Goal: Task Accomplishment & Management: Manage account settings

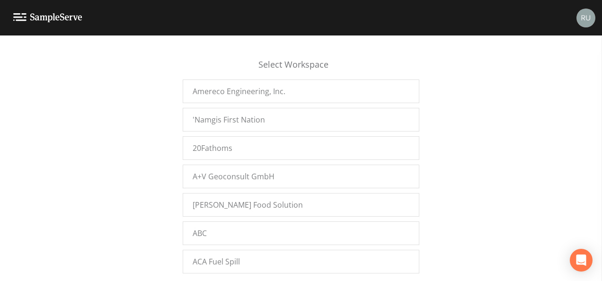
scroll to position [11304, 0]
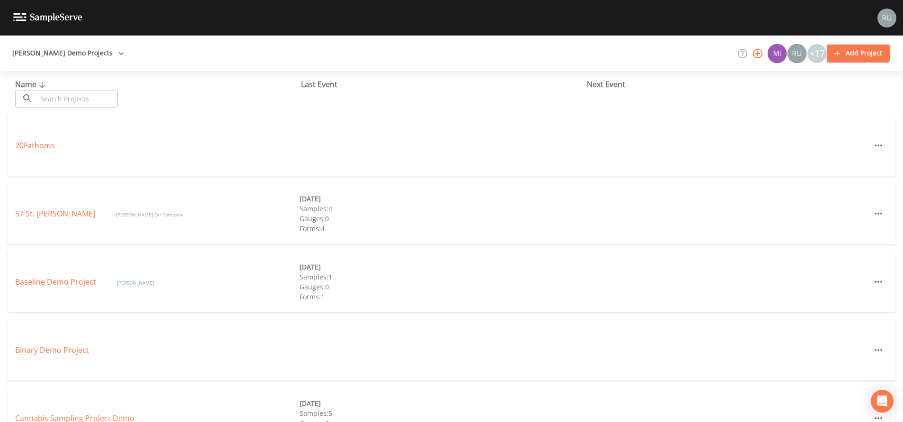
click at [755, 54] on icon "button" at bounding box center [757, 53] width 11 height 11
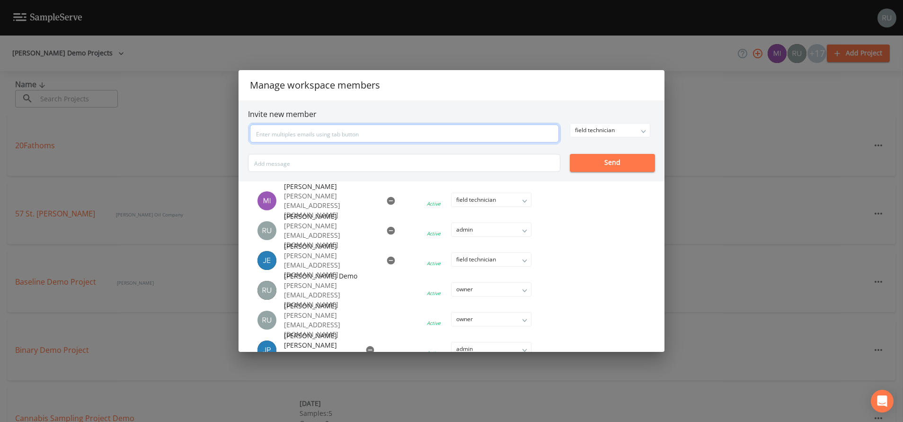
click at [435, 138] on input "text" at bounding box center [404, 133] width 309 height 18
type input "ryba@sampleserve.com"
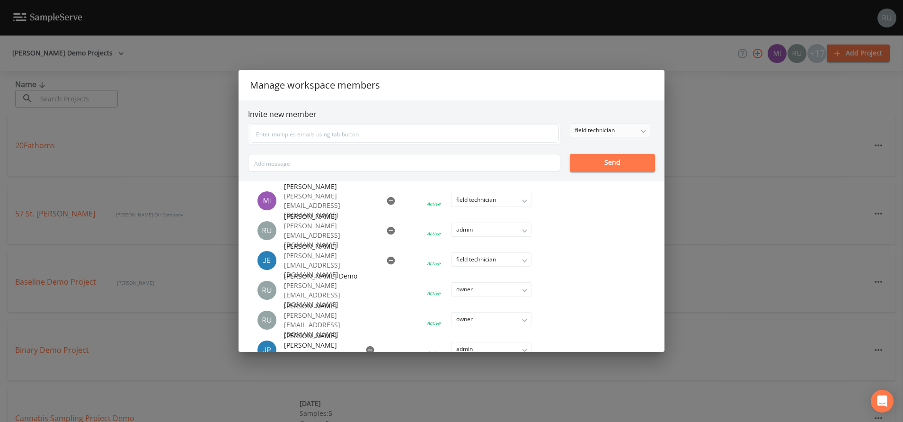
click at [639, 134] on div "field technician owner admin field technician Send" at bounding box center [451, 147] width 407 height 49
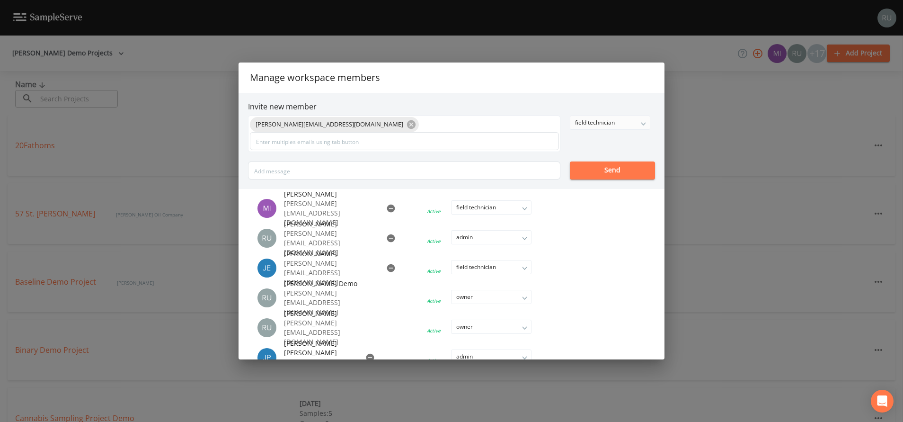
click at [645, 124] on div "field technician" at bounding box center [610, 122] width 80 height 13
click at [586, 141] on button "owner" at bounding box center [610, 141] width 80 height 14
click at [612, 170] on button "Send" at bounding box center [612, 170] width 85 height 18
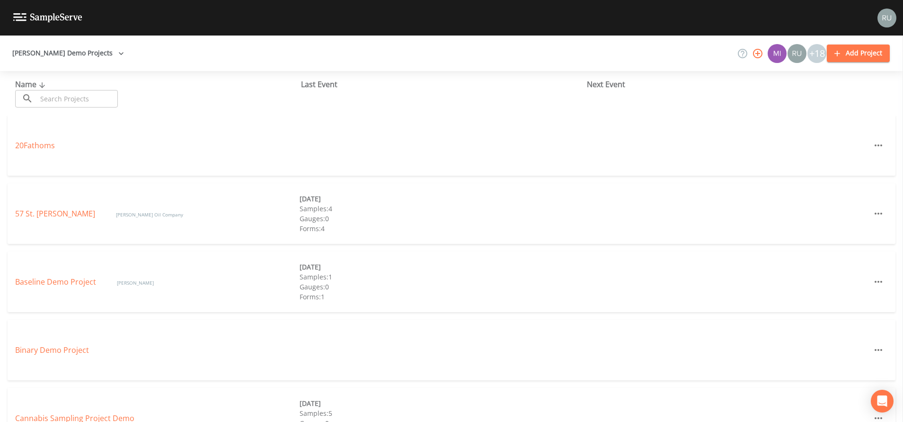
click at [110, 50] on div "Russell Demo Projects +18 Add Project" at bounding box center [451, 52] width 903 height 35
click at [761, 55] on icon "button" at bounding box center [757, 53] width 11 height 11
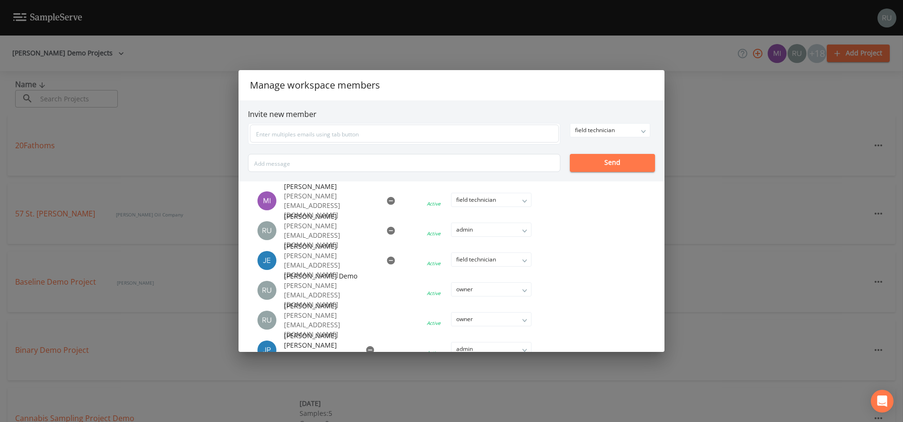
click at [669, 53] on div "Manage workspace members Invite new member field technician owner admin field t…" at bounding box center [451, 211] width 903 height 422
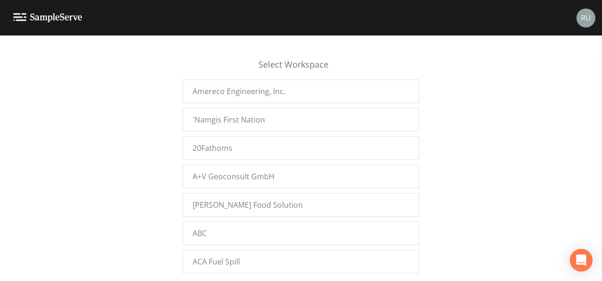
click at [179, 58] on div "Select Workspace Amereco Engineering, Inc. 'Namgis First Nation 20Fathoms A+V G…" at bounding box center [301, 161] width 602 height 234
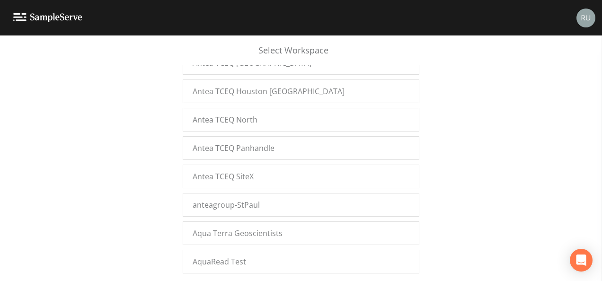
scroll to position [11950, 0]
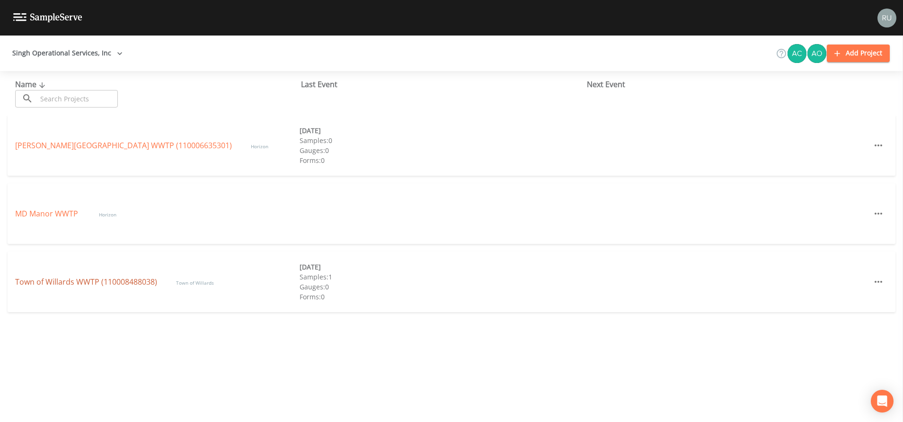
click at [47, 284] on link "Town of Willards WWTP (110008488038)" at bounding box center [86, 281] width 142 height 10
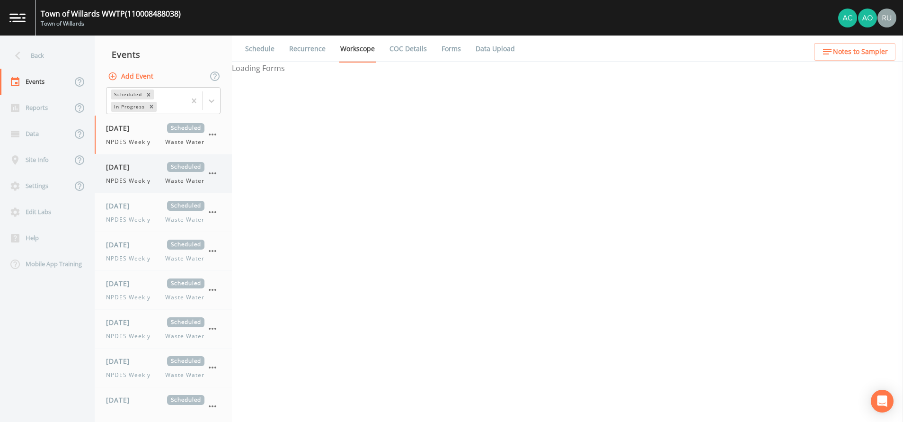
select select "b6a3c313-748b-4795-a028-792ad310bd60"
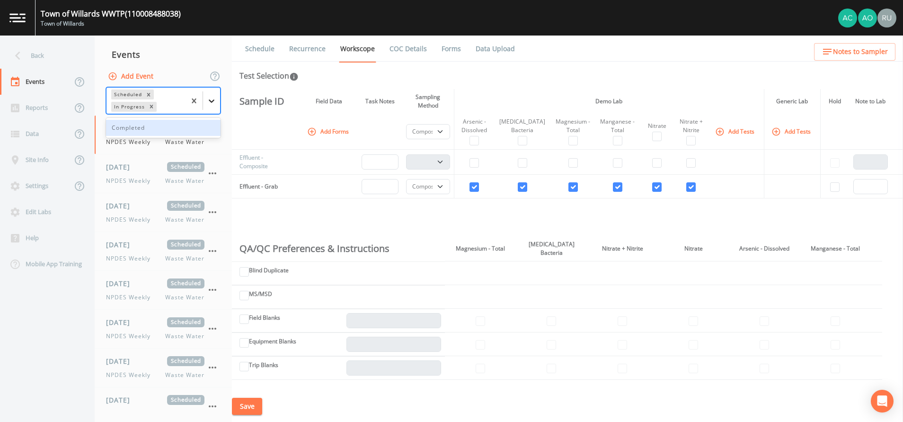
click at [216, 105] on icon at bounding box center [211, 100] width 9 height 9
click at [145, 127] on div "Completed" at bounding box center [163, 128] width 115 height 16
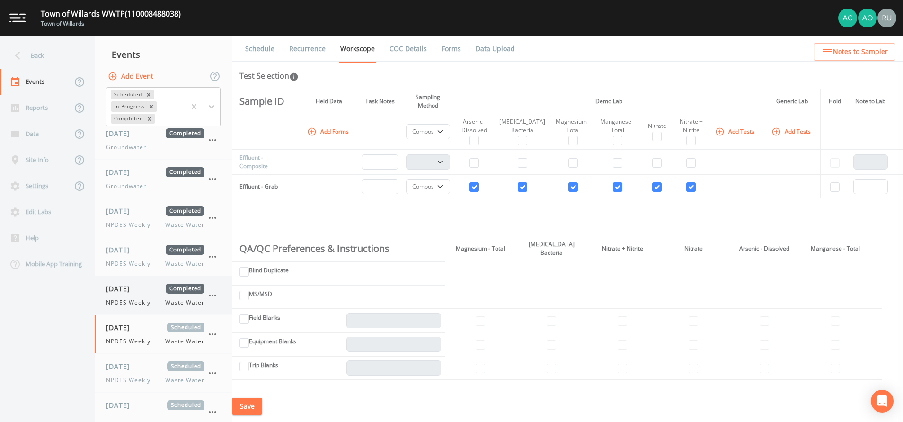
click at [124, 292] on span "06/24/2025" at bounding box center [121, 289] width 31 height 10
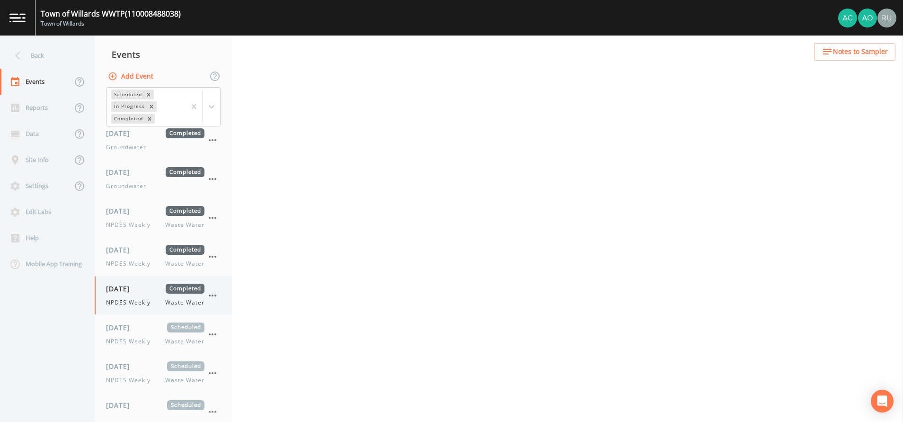
select select "b6a3c313-748b-4795-a028-792ad310bd60"
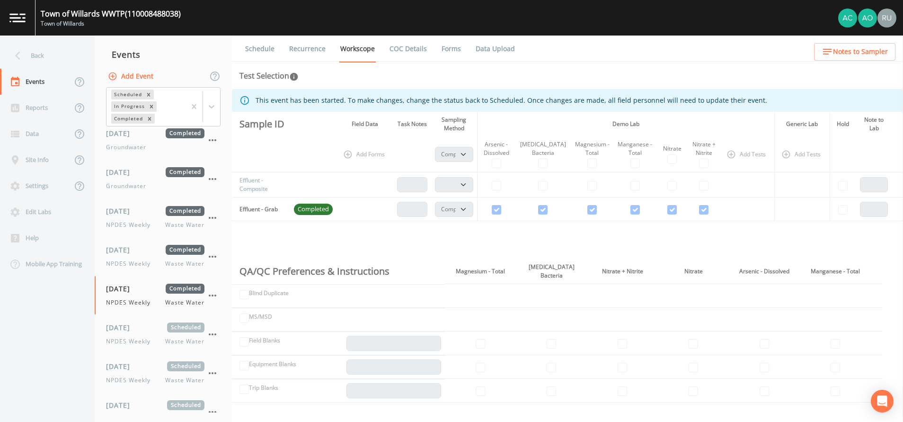
click at [368, 154] on th "Add Forms" at bounding box center [365, 154] width 57 height 36
click at [211, 294] on icon "button" at bounding box center [212, 295] width 11 height 11
click at [44, 336] on div at bounding box center [451, 211] width 903 height 422
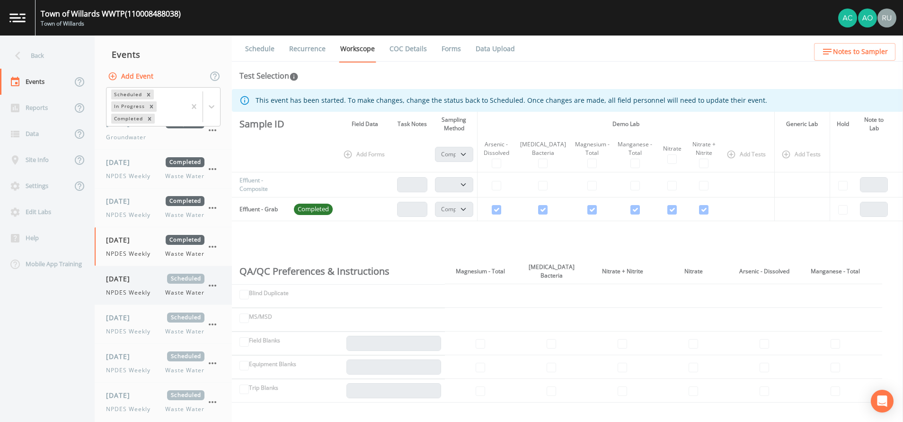
scroll to position [71, 0]
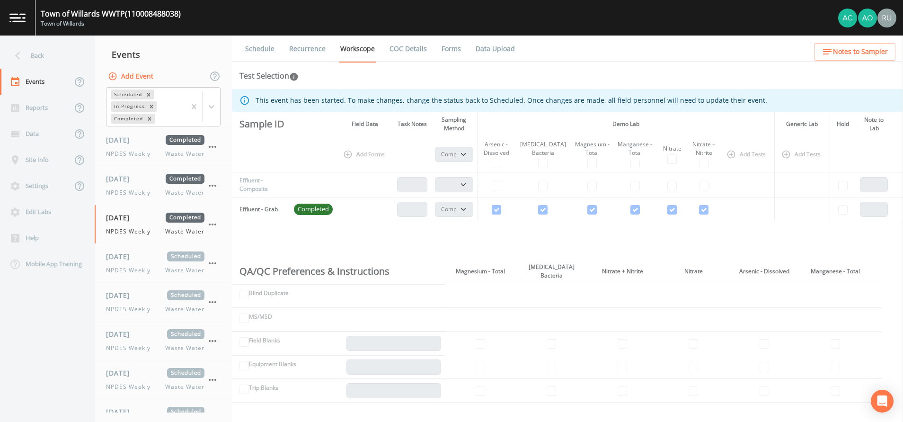
click at [448, 46] on link "Forms" at bounding box center [451, 48] width 22 height 27
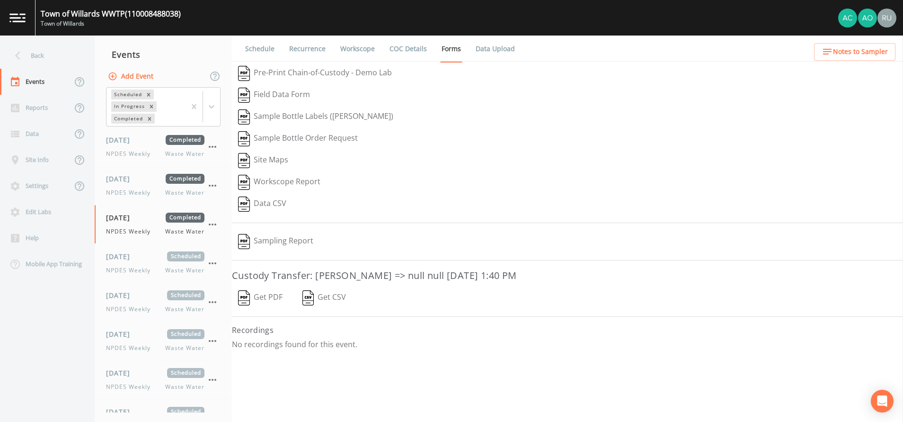
click at [266, 295] on button "Get PDF" at bounding box center [260, 298] width 57 height 22
click at [137, 254] on span "07/01/2025" at bounding box center [121, 256] width 31 height 10
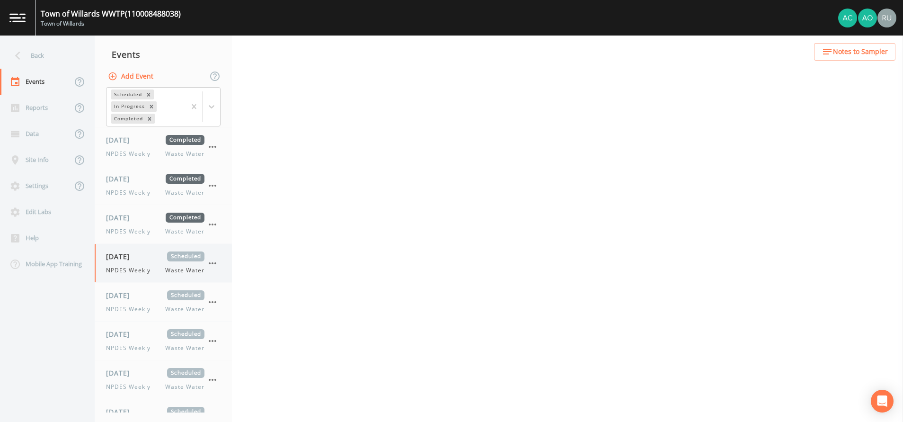
select select "b6a3c313-748b-4795-a028-792ad310bd60"
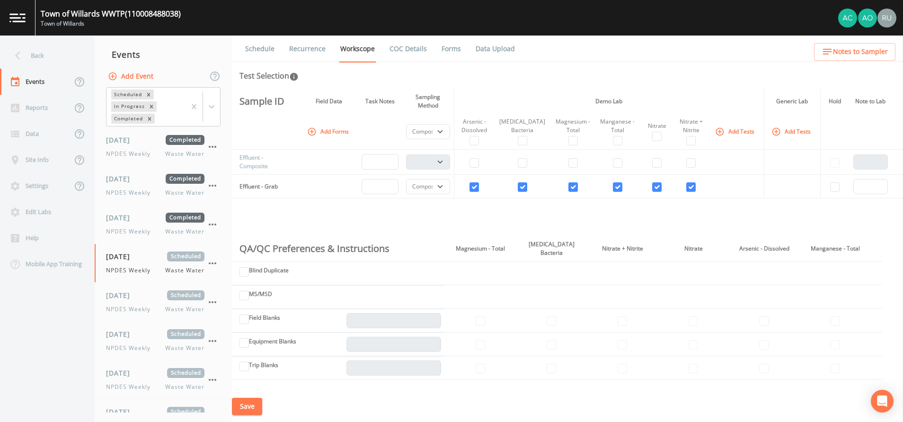
click at [332, 132] on button "Add Forms" at bounding box center [328, 132] width 47 height 16
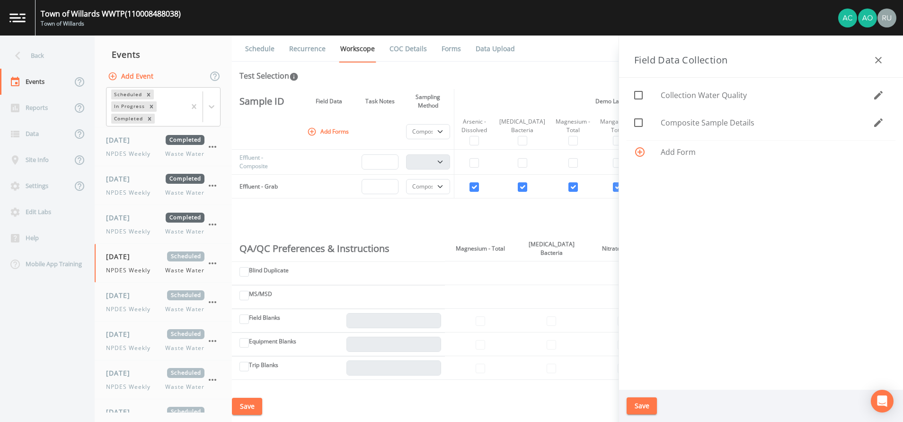
click at [714, 126] on span "Composite Sample Details" at bounding box center [767, 122] width 212 height 11
checkbox input "true"
click at [877, 121] on icon "button" at bounding box center [878, 122] width 11 height 11
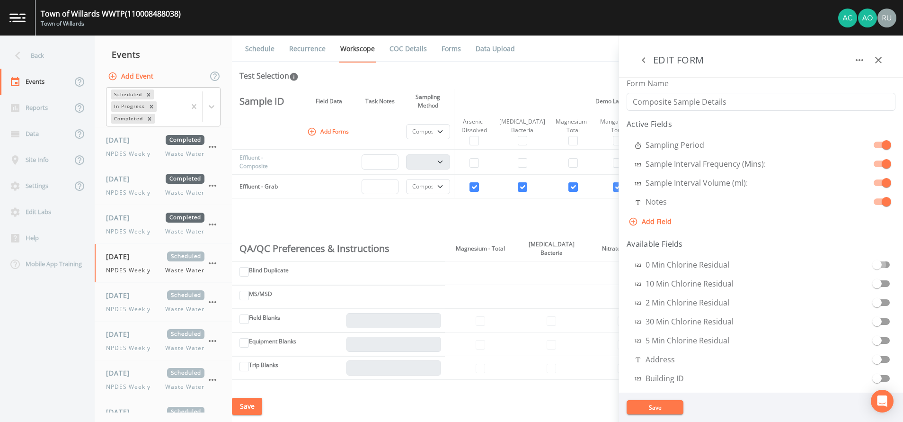
click at [875, 266] on span at bounding box center [876, 264] width 9 height 9
click at [882, 224] on span at bounding box center [886, 220] width 9 height 9
click at [650, 220] on button "Add Field" at bounding box center [651, 222] width 49 height 18
select select "STRING"
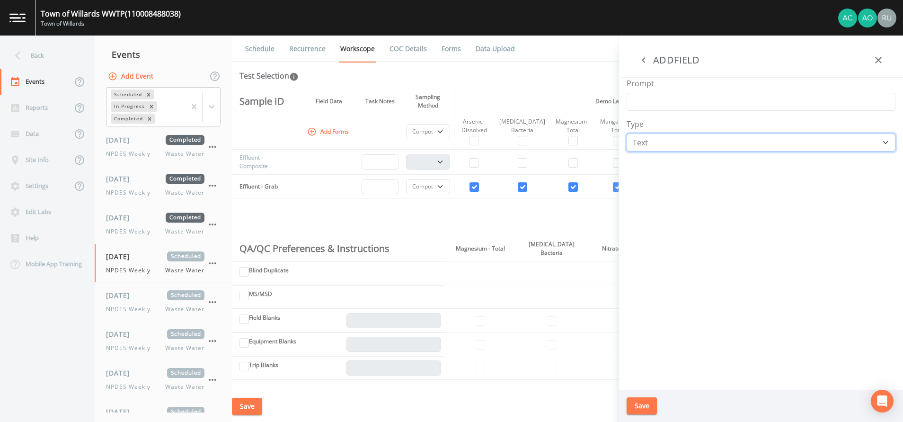
click at [664, 144] on select "Number Photo Select One Signature Text Timer" at bounding box center [761, 142] width 269 height 18
click at [878, 59] on icon "button" at bounding box center [878, 59] width 11 height 11
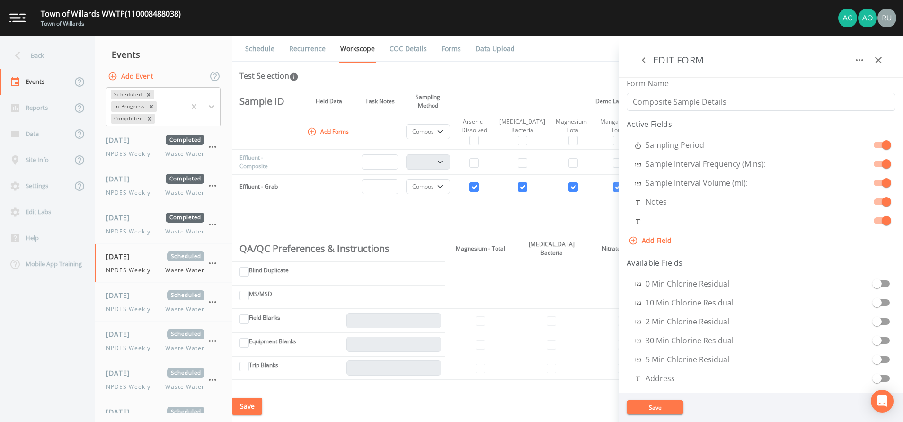
click at [878, 62] on icon "button" at bounding box center [878, 59] width 11 height 11
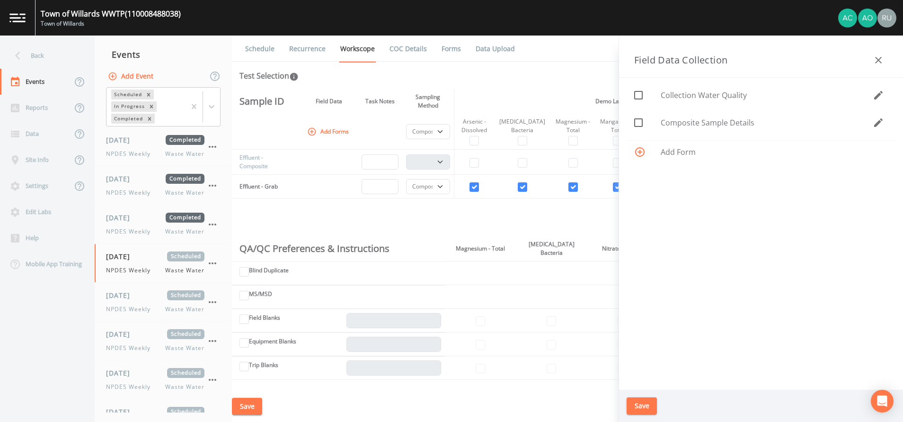
click at [304, 50] on link "Recurrence" at bounding box center [307, 48] width 39 height 27
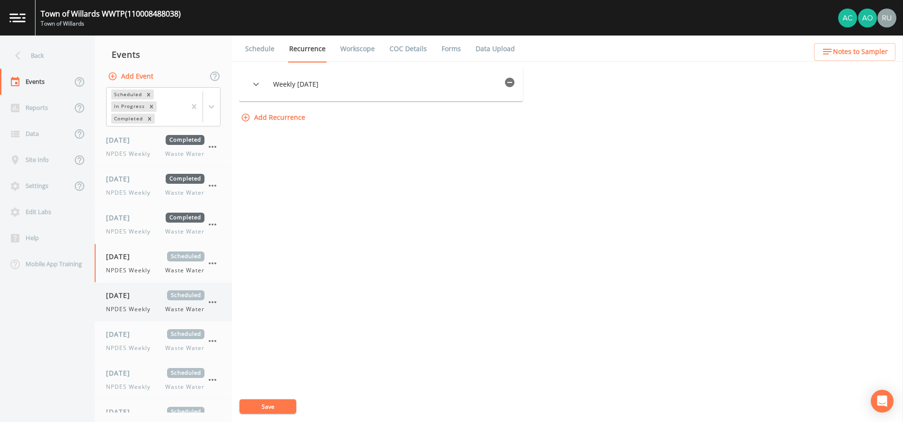
click at [128, 304] on div "07/01/2025 Scheduled NPDES Weekly Waste Water" at bounding box center [155, 301] width 98 height 23
select select "b6a3c313-748b-4795-a028-792ad310bd60"
select select "092b3f94-5697-4c94-9891-da161916fdbb"
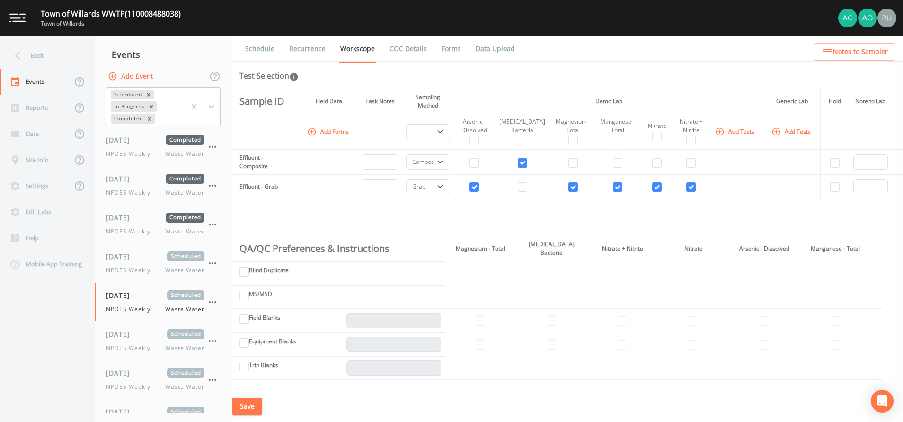
click at [313, 48] on link "Recurrence" at bounding box center [307, 48] width 39 height 27
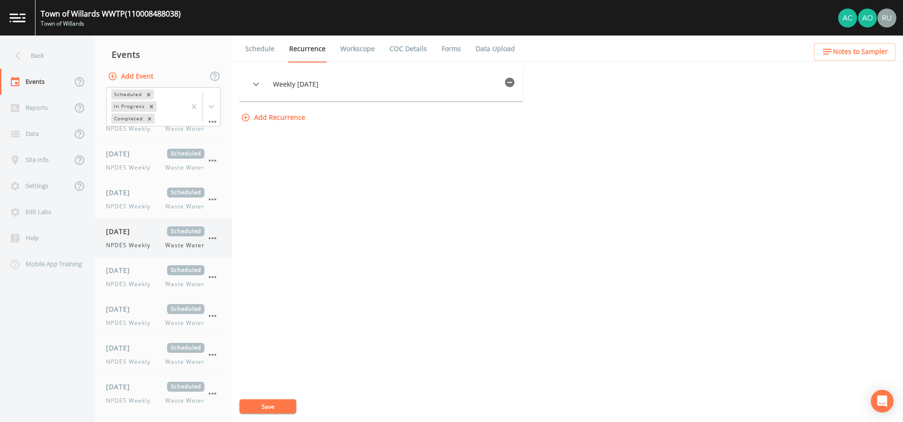
scroll to position [446, 0]
click at [134, 394] on div "08/12/2025 Scheduled NPDES Weekly Waste Water" at bounding box center [155, 392] width 98 height 23
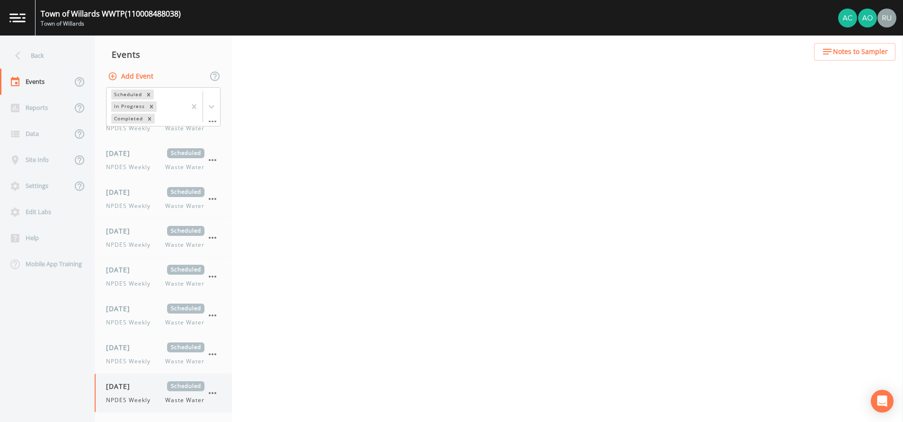
select select "b6a3c313-748b-4795-a028-792ad310bd60"
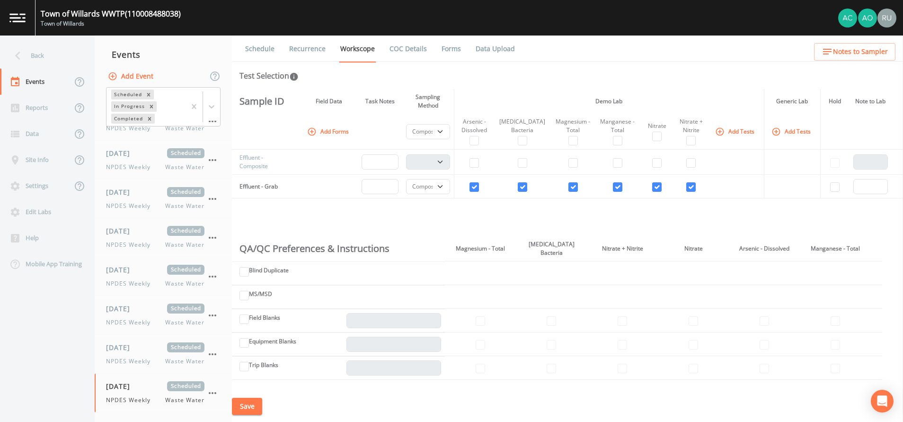
click at [316, 48] on link "Recurrence" at bounding box center [307, 48] width 39 height 27
